Goal: Ask a question

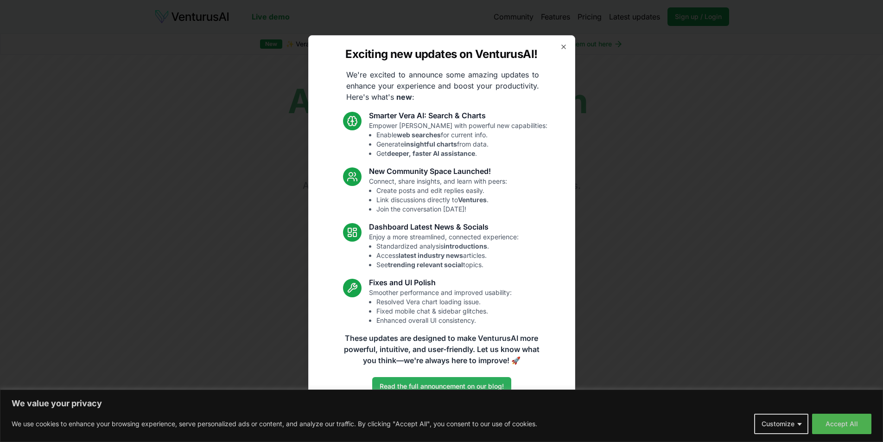
click at [459, 384] on link "Read the full announcement on our blog!" at bounding box center [441, 386] width 139 height 19
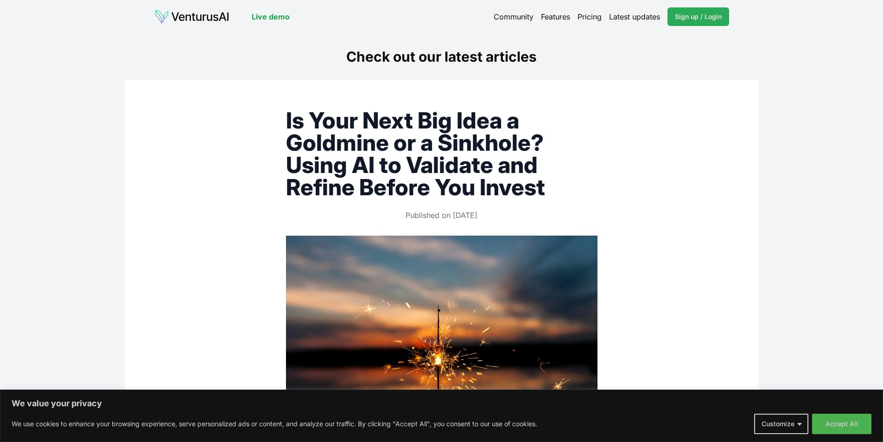
click at [704, 23] on link "Sign up / Login Login" at bounding box center [698, 16] width 62 height 19
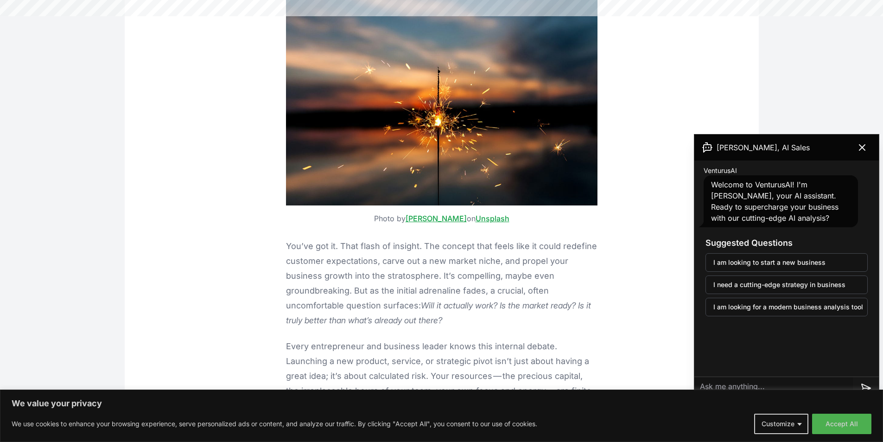
scroll to position [232, 0]
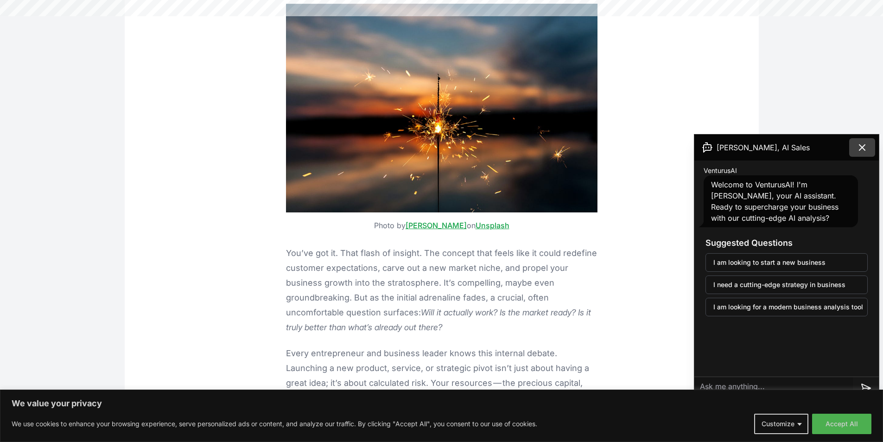
click at [858, 148] on icon at bounding box center [862, 147] width 11 height 11
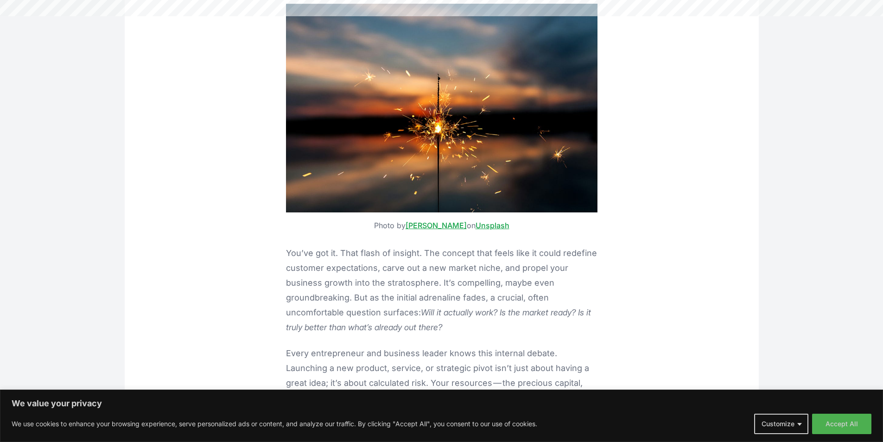
drag, startPoint x: 851, startPoint y: 422, endPoint x: 734, endPoint y: 382, distance: 123.3
click at [850, 422] on button "Accept All" at bounding box center [841, 423] width 59 height 20
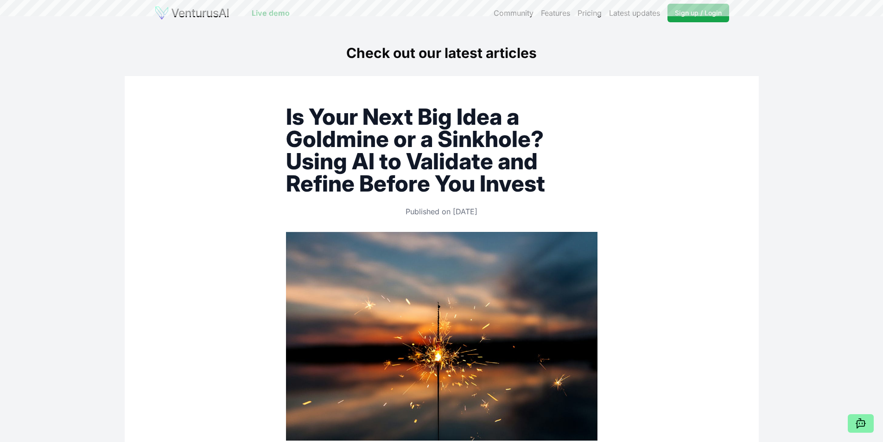
scroll to position [0, 0]
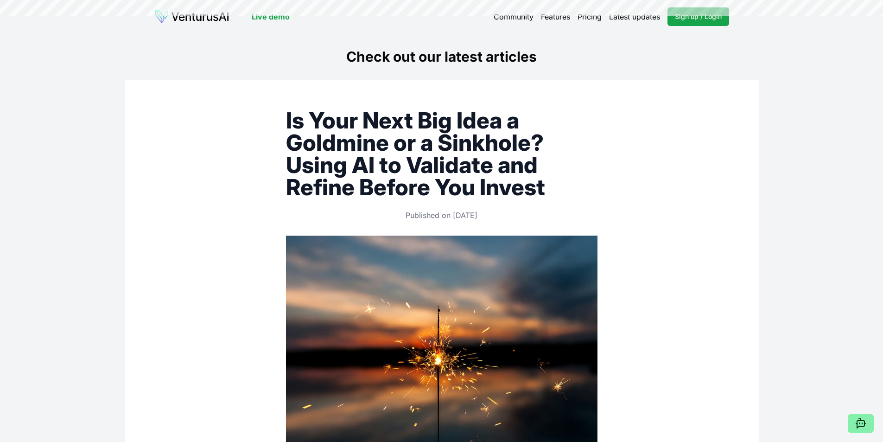
click at [185, 17] on img at bounding box center [191, 16] width 75 height 15
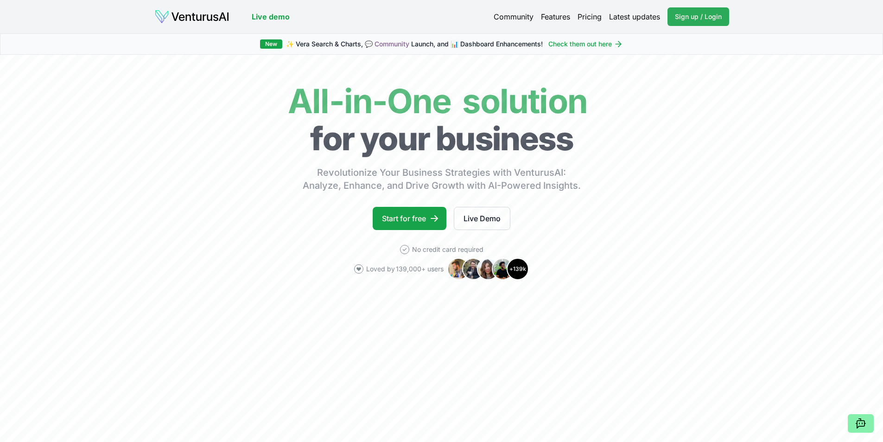
click at [686, 15] on span "Sign up / Login" at bounding box center [698, 16] width 47 height 9
drag, startPoint x: 268, startPoint y: 47, endPoint x: 361, endPoint y: 47, distance: 92.2
click at [269, 46] on div "New" at bounding box center [271, 43] width 22 height 9
click at [603, 43] on link "Check them out here" at bounding box center [585, 43] width 75 height 9
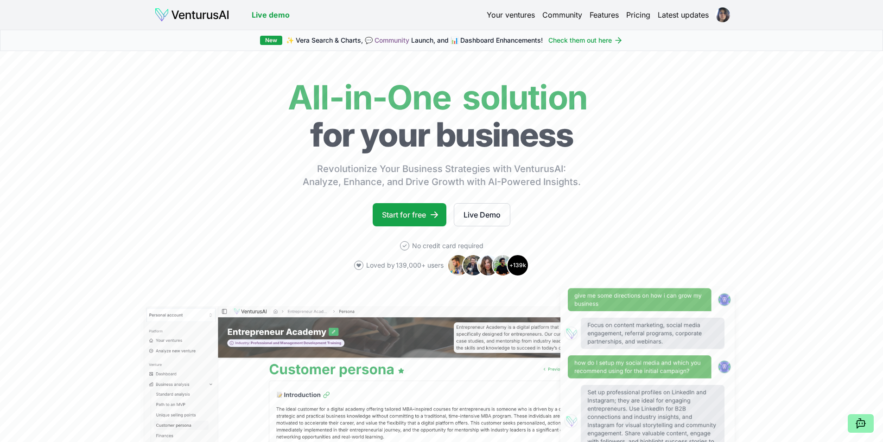
drag, startPoint x: 858, startPoint y: 426, endPoint x: 852, endPoint y: 426, distance: 5.1
click at [857, 426] on icon at bounding box center [860, 423] width 7 height 7
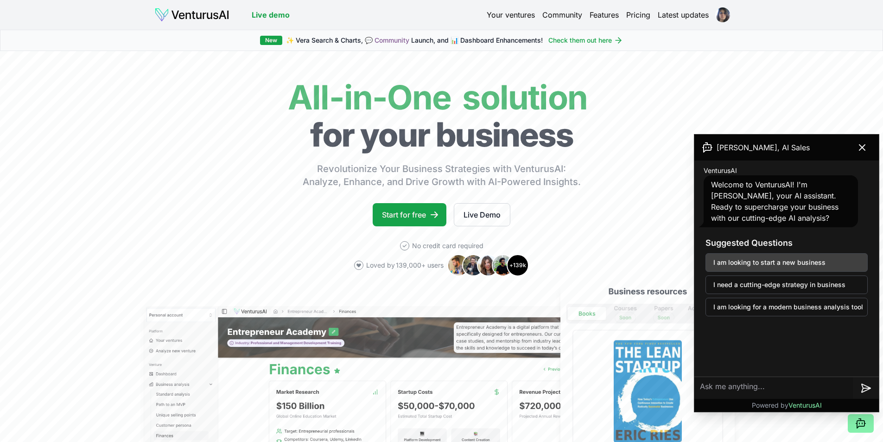
click at [850, 263] on button "I am looking to start a new business" at bounding box center [786, 262] width 162 height 19
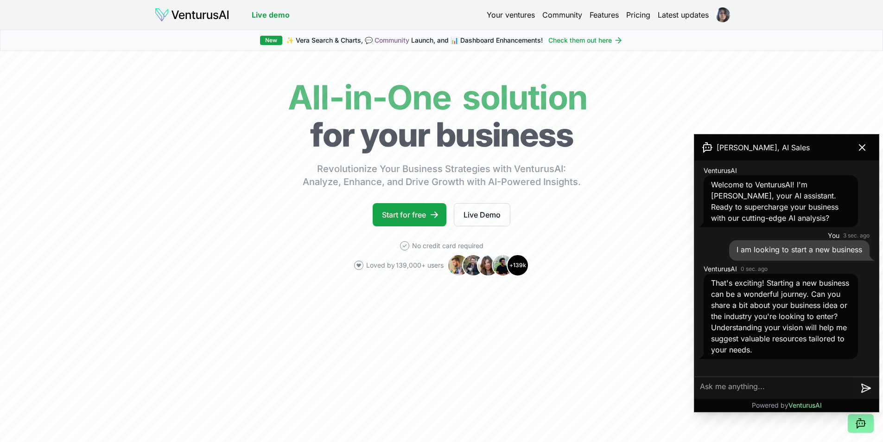
click at [729, 390] on textarea at bounding box center [773, 388] width 159 height 22
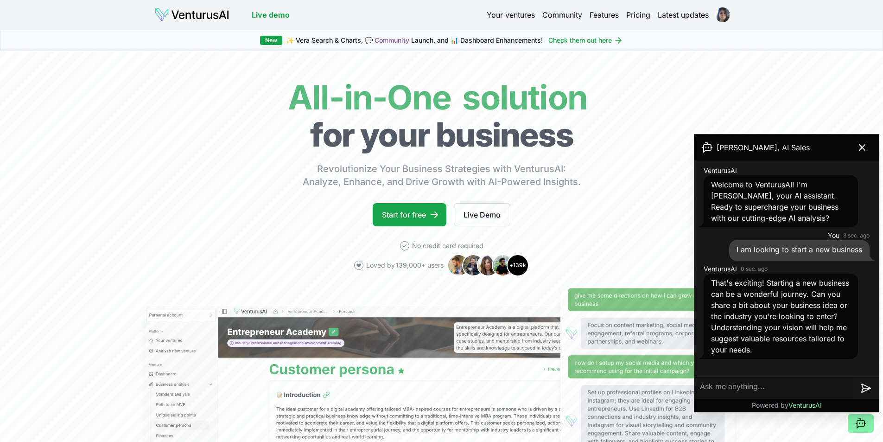
paste textarea "Lo ip dolors ametcon, adipisc e seddoeiusmo t inc 53 utlabo etdo m aliquaenima …"
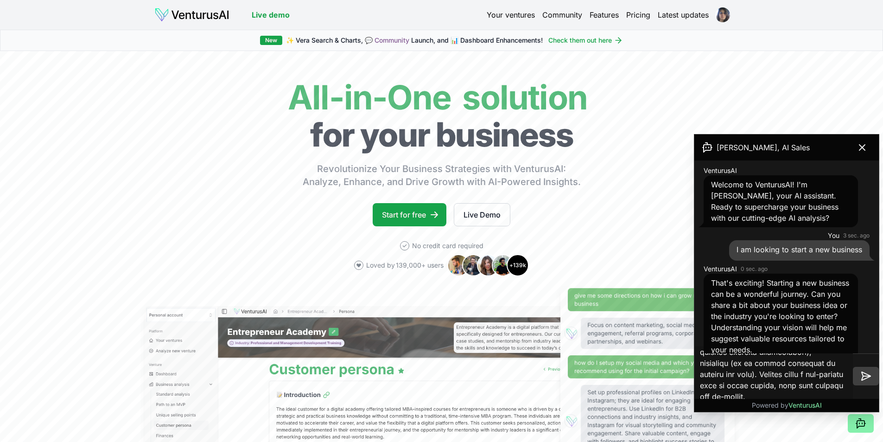
type textarea "Lo ip dolors ametcon, adipisc e seddoeiusmo t inc 53 utlabo etdo m aliquaenima …"
click at [858, 375] on button at bounding box center [866, 376] width 26 height 19
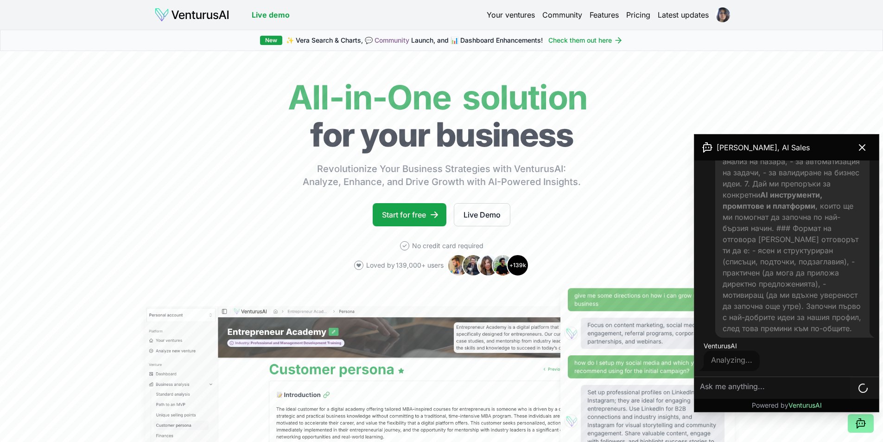
scroll to position [1510, 0]
